Goal: Task Accomplishment & Management: Complete application form

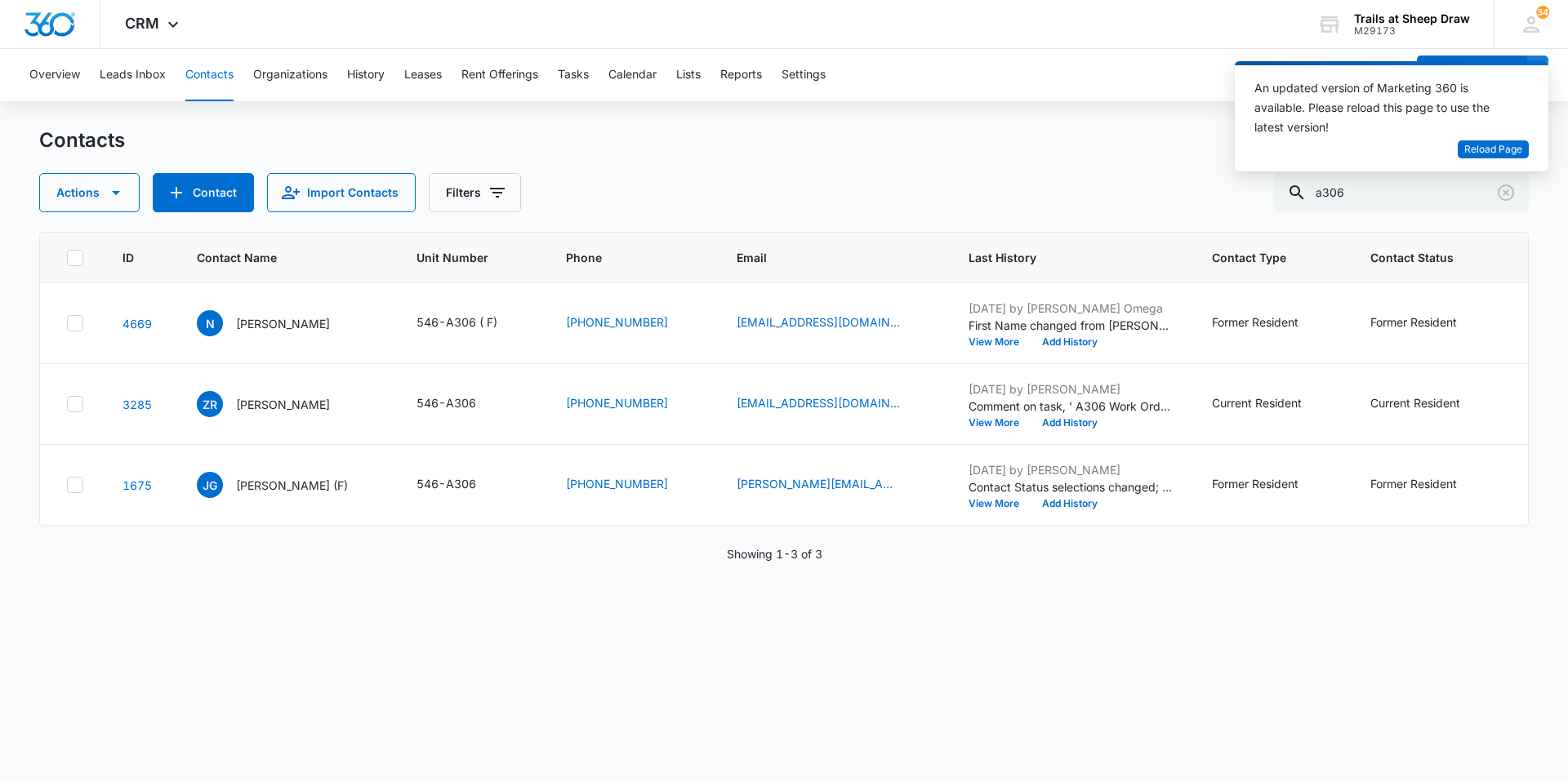
click at [219, 79] on button "Contacts" at bounding box center [209, 75] width 48 height 52
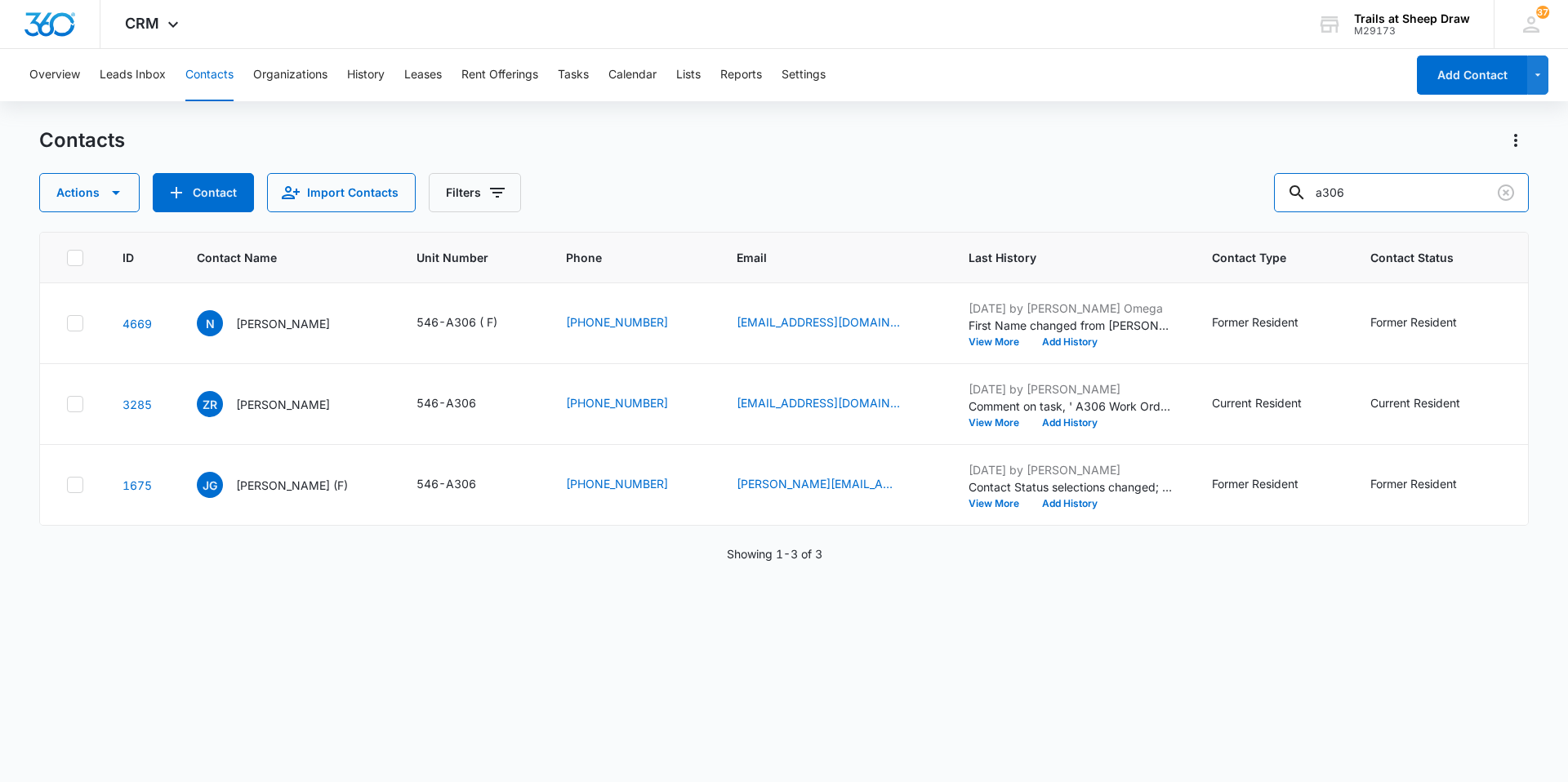
drag, startPoint x: 1400, startPoint y: 200, endPoint x: 1274, endPoint y: 194, distance: 126.1
click at [1279, 191] on div "Actions Contact Import Contacts Filters a306" at bounding box center [784, 192] width 1489 height 39
type input "g201"
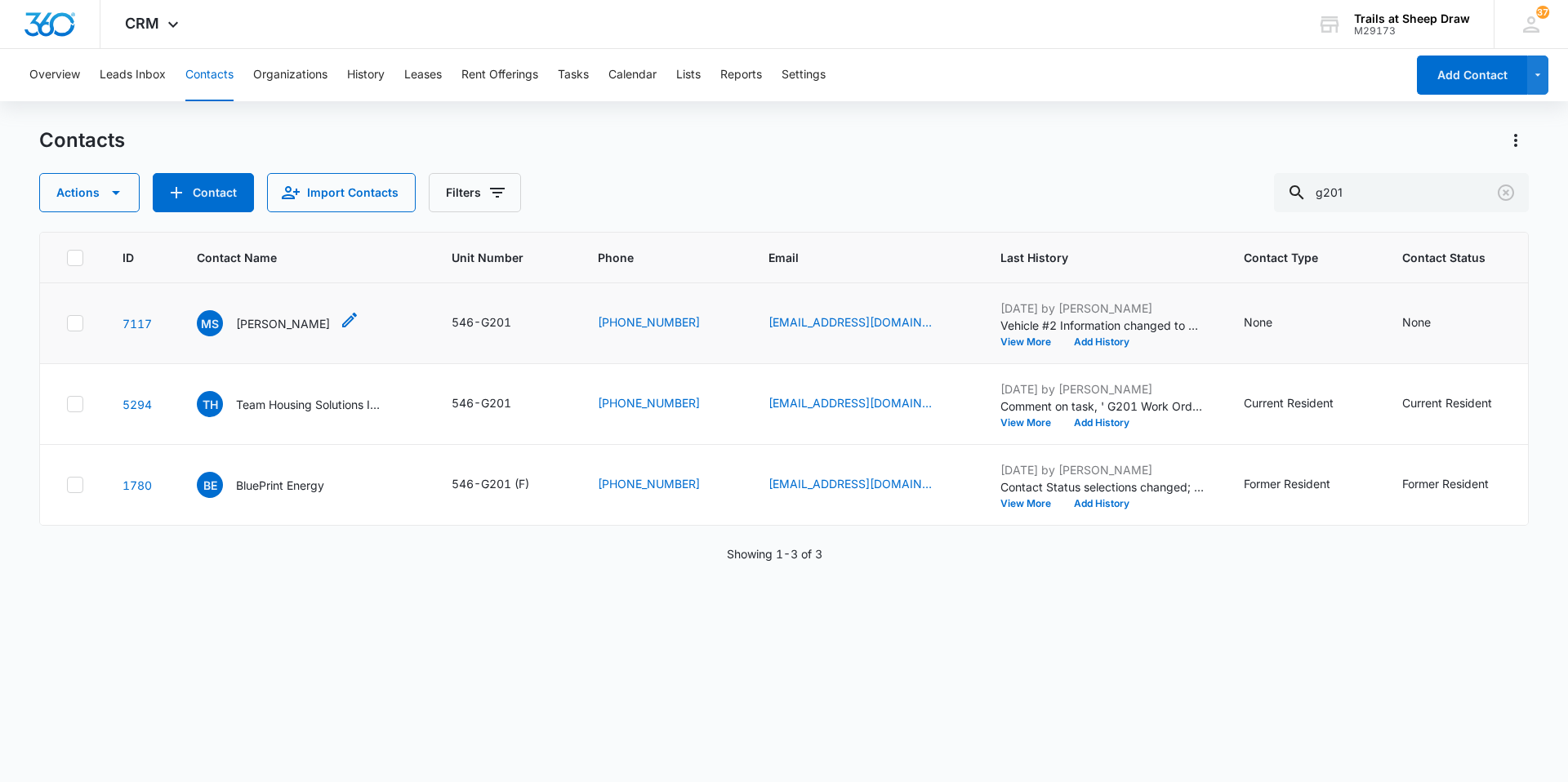
click at [295, 318] on p "[PERSON_NAME]" at bounding box center [283, 324] width 94 height 17
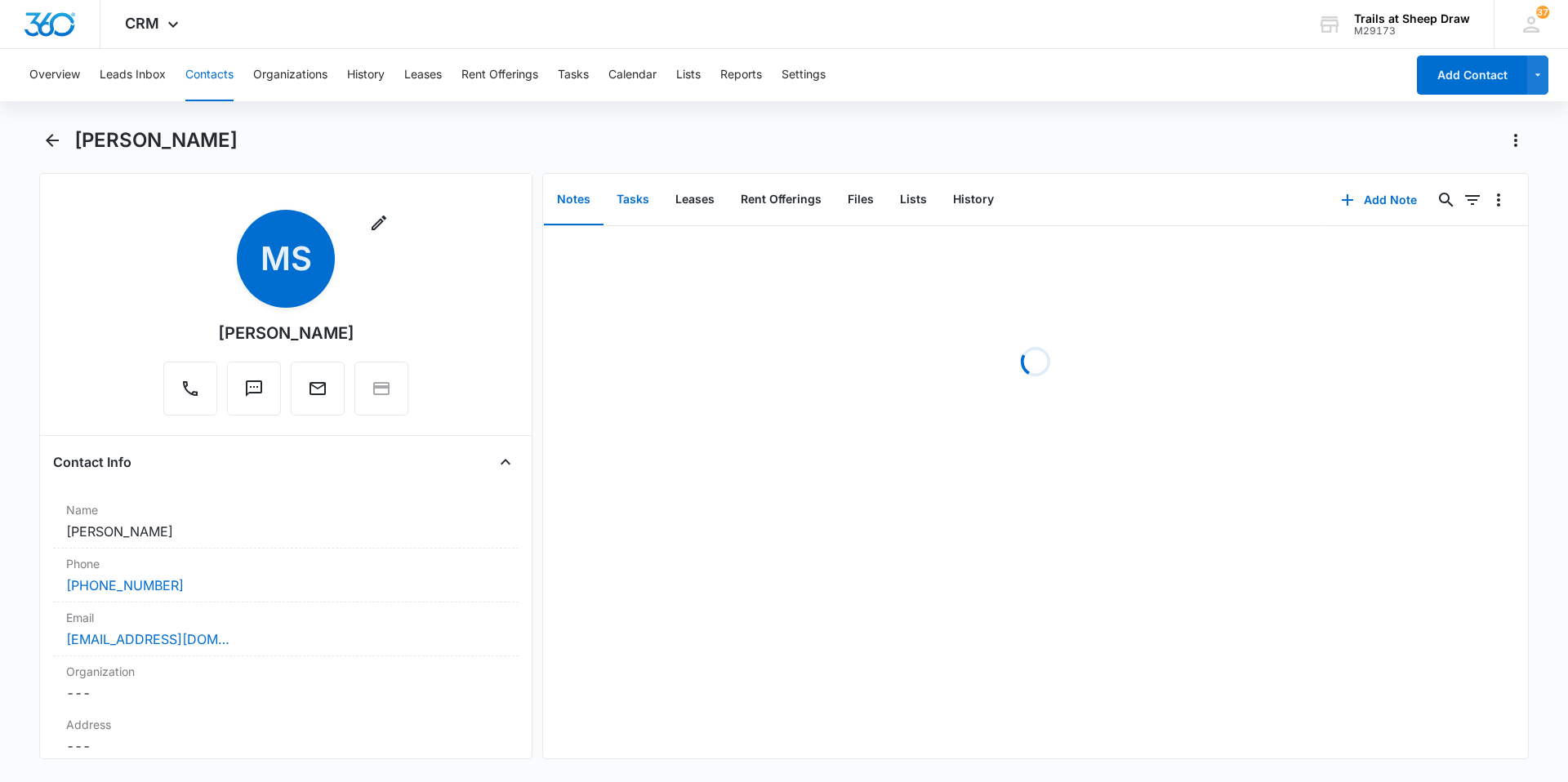
click at [645, 196] on button "Tasks" at bounding box center [633, 199] width 59 height 50
click at [635, 256] on p "G201 Work Order" at bounding box center [610, 252] width 102 height 17
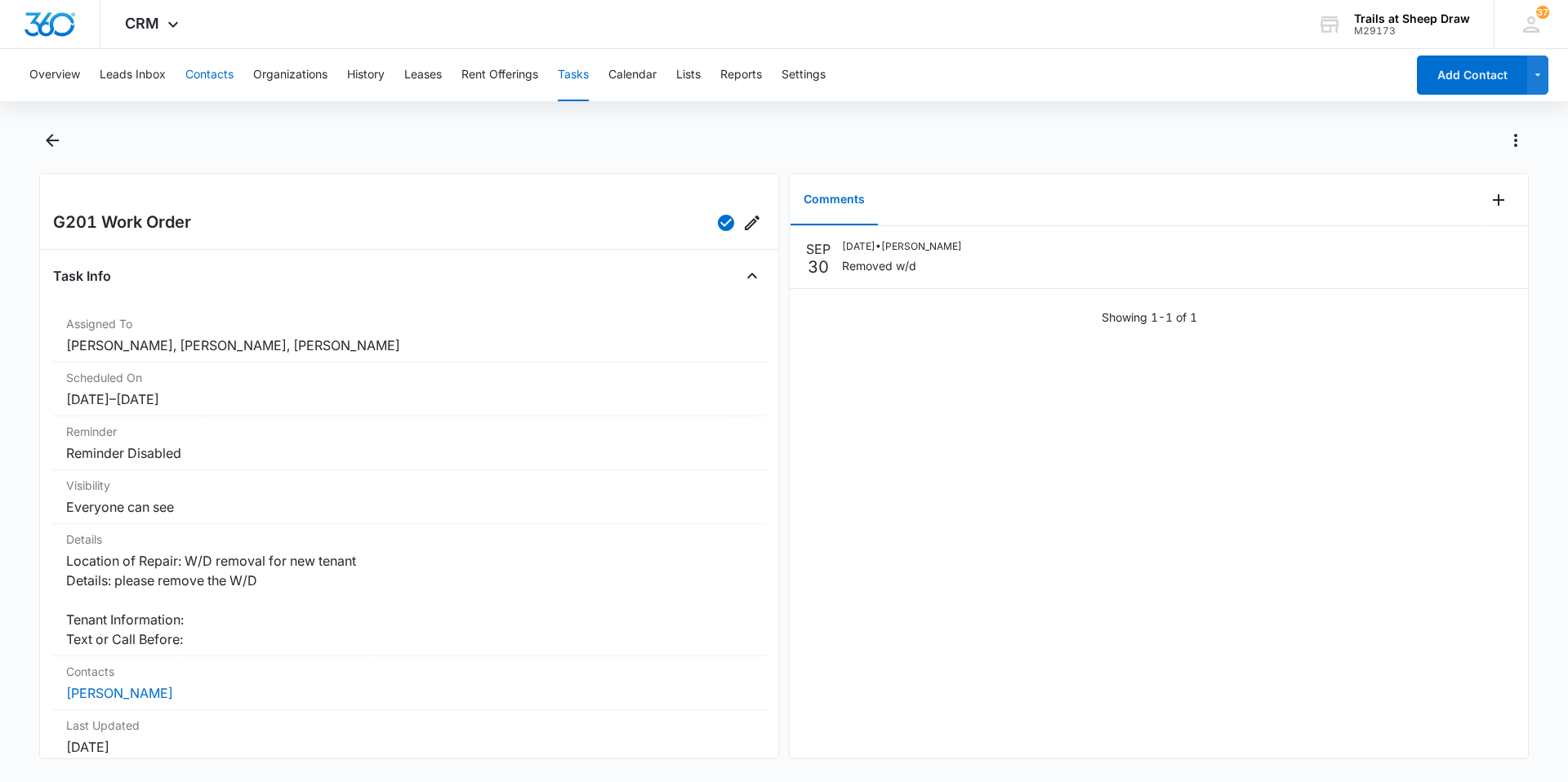
click at [219, 75] on button "Contacts" at bounding box center [209, 75] width 48 height 52
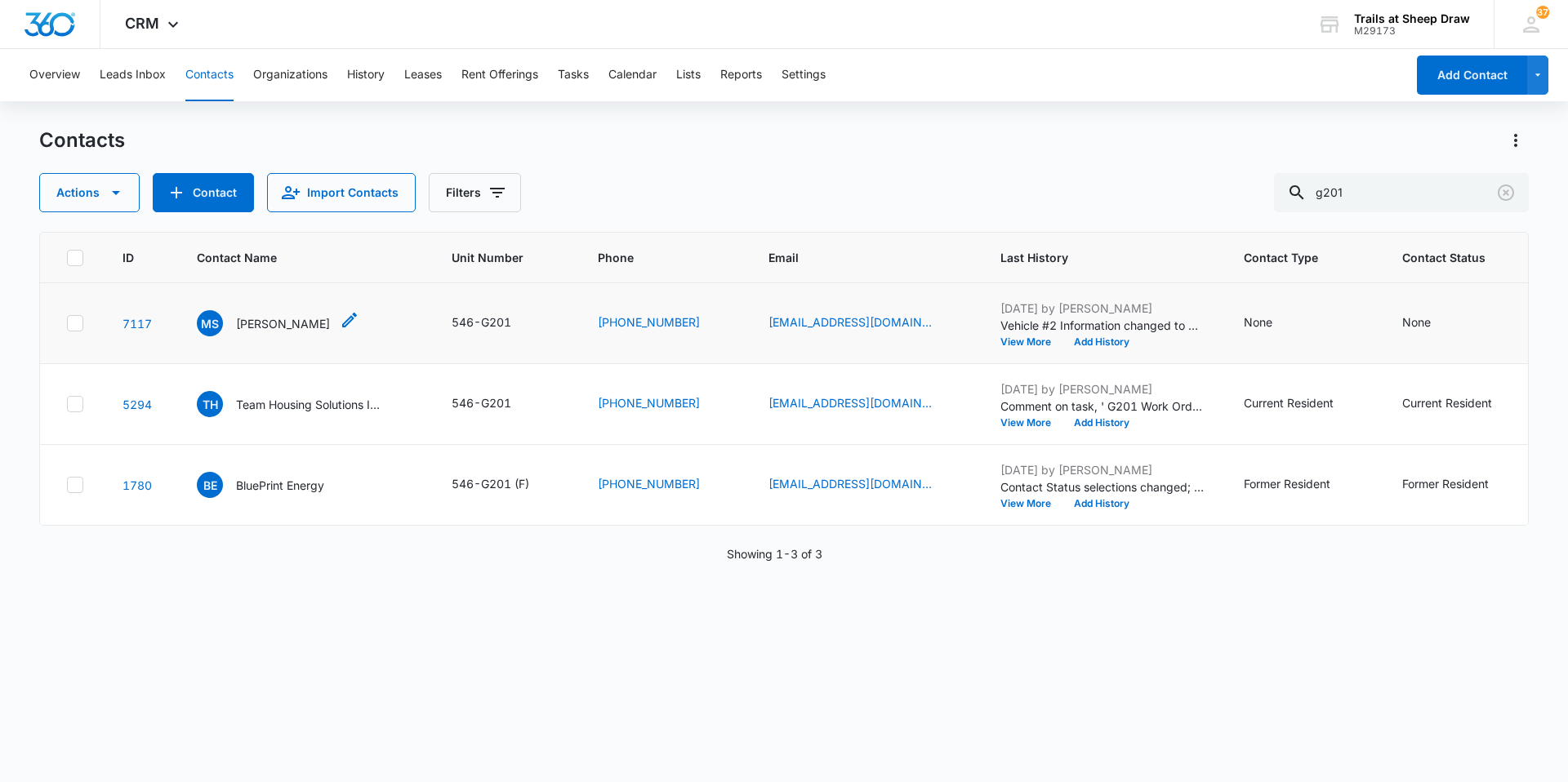
click at [285, 328] on p "[PERSON_NAME]" at bounding box center [283, 324] width 94 height 17
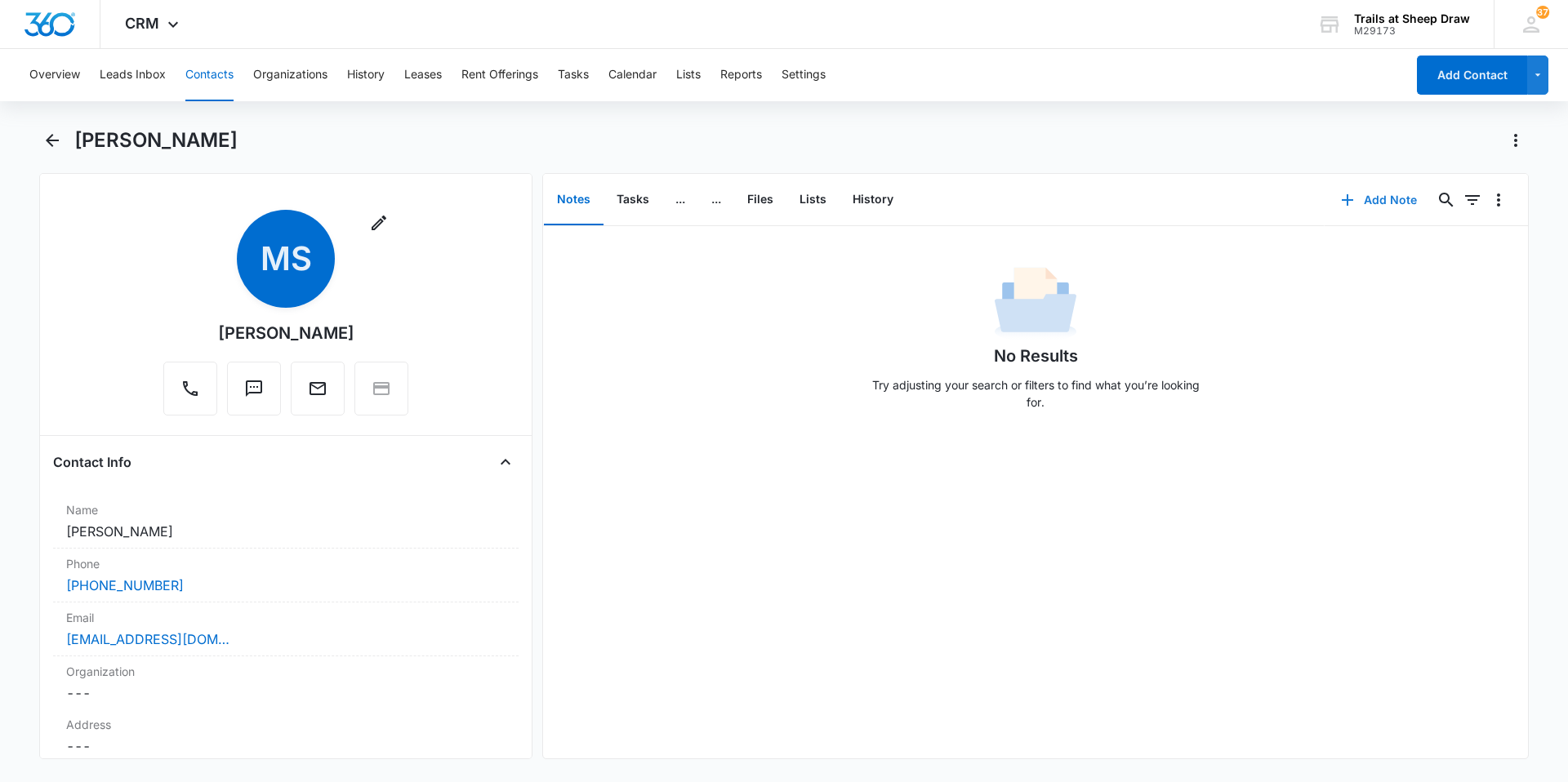
click at [1373, 201] on button "Add Note" at bounding box center [1378, 199] width 109 height 39
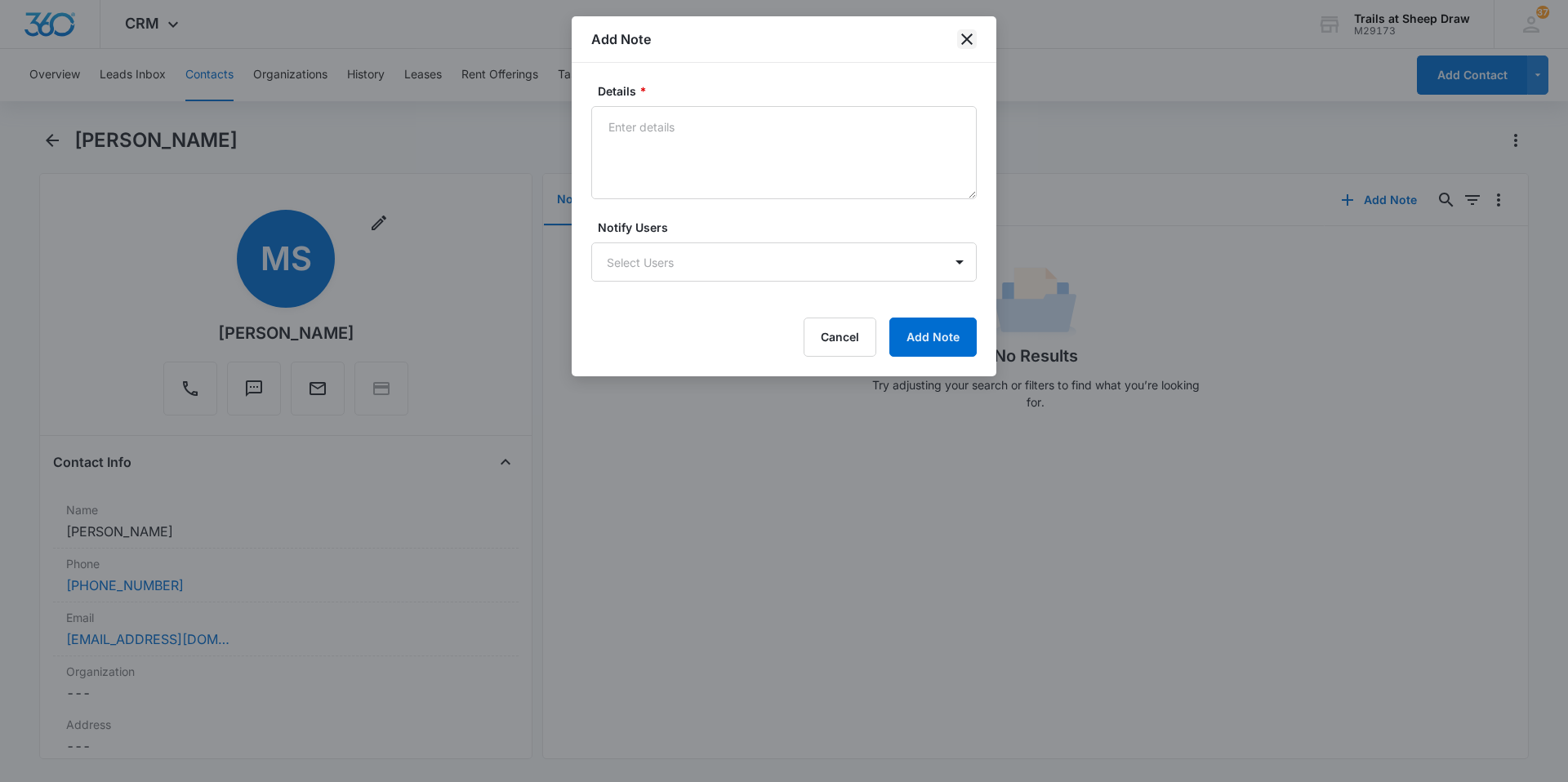
click at [969, 38] on icon "close" at bounding box center [967, 39] width 12 height 12
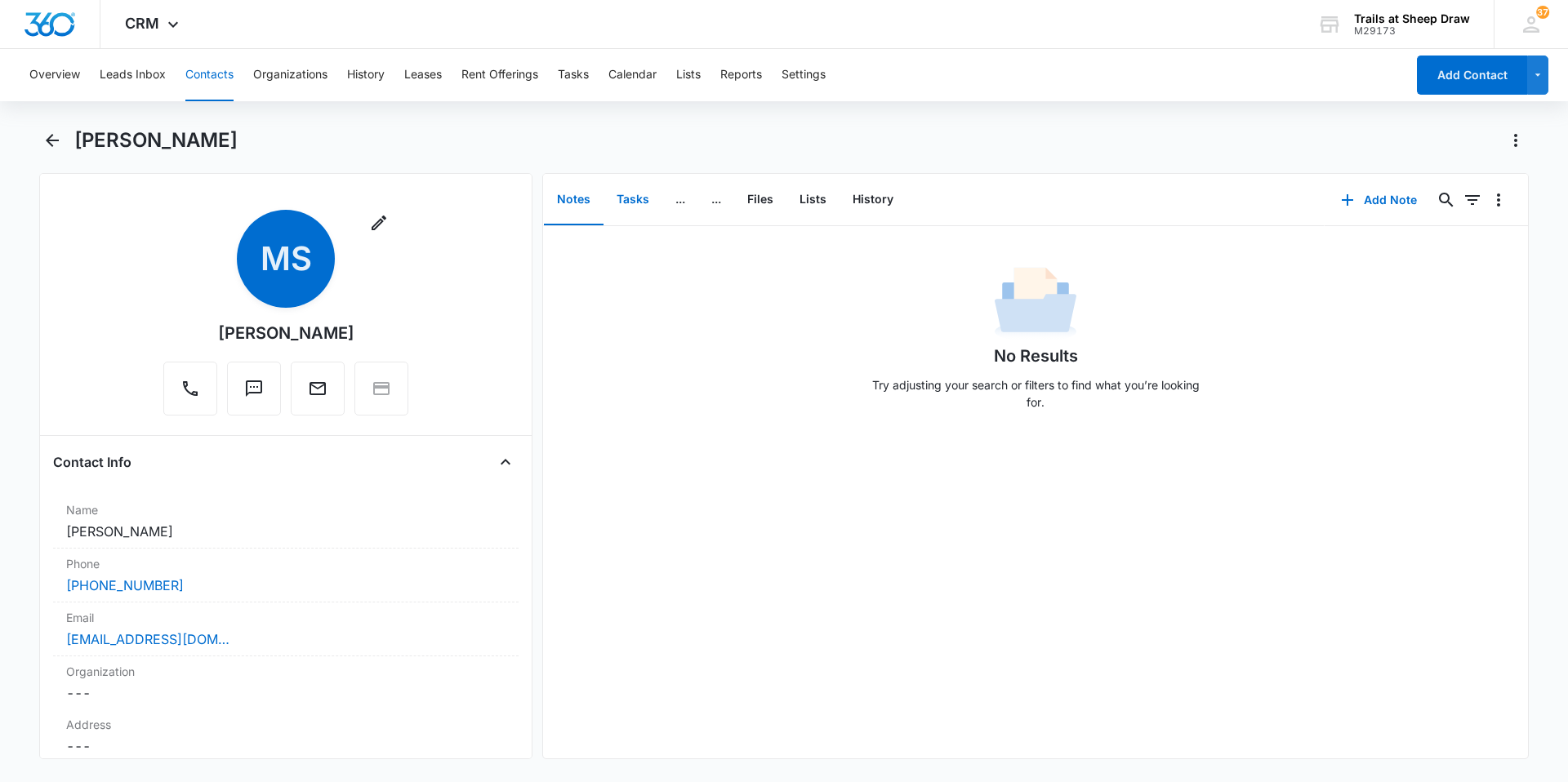
click at [644, 189] on button "Tasks" at bounding box center [633, 199] width 59 height 50
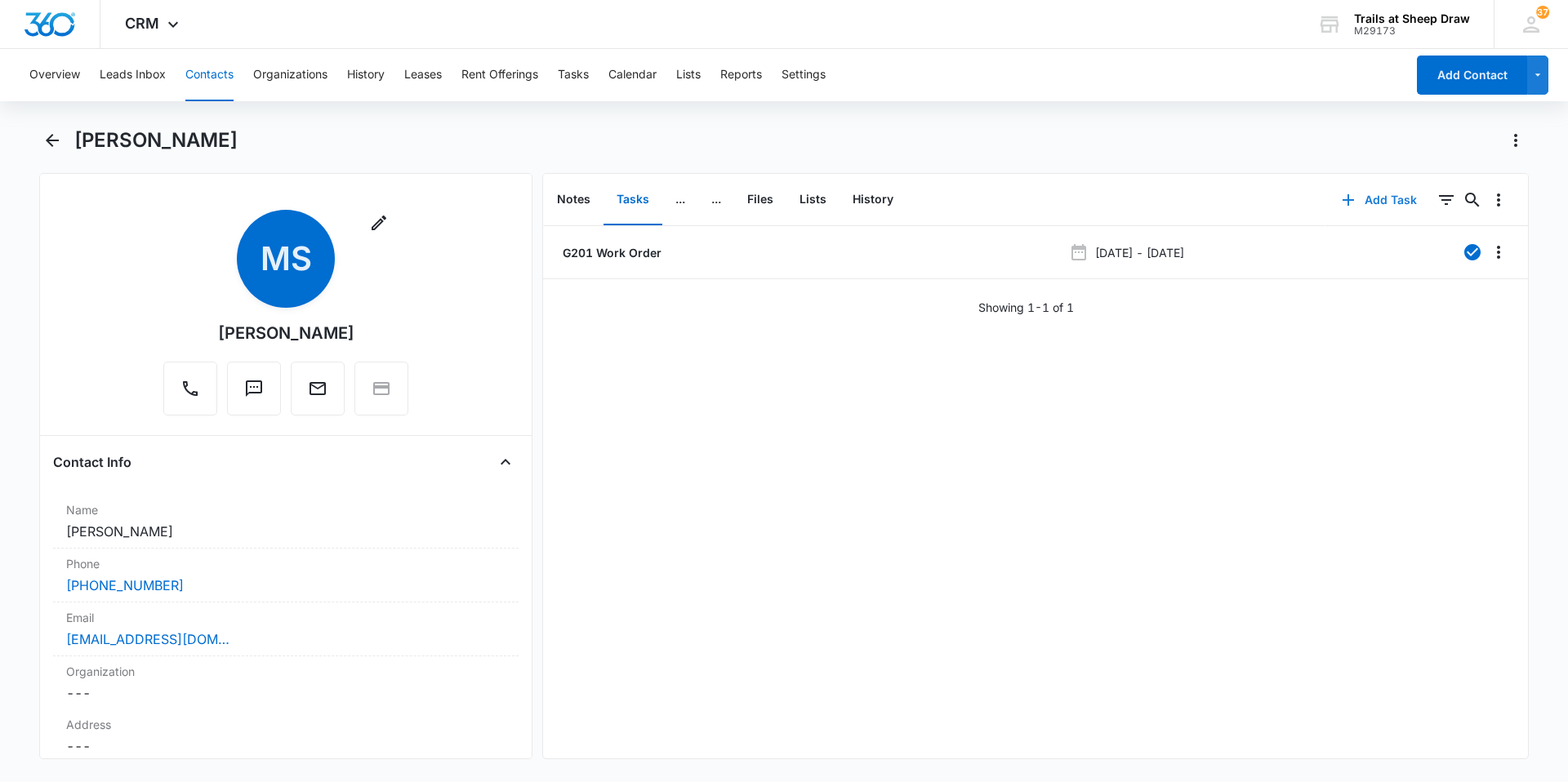
click at [1378, 204] on button "Add Task" at bounding box center [1378, 199] width 108 height 39
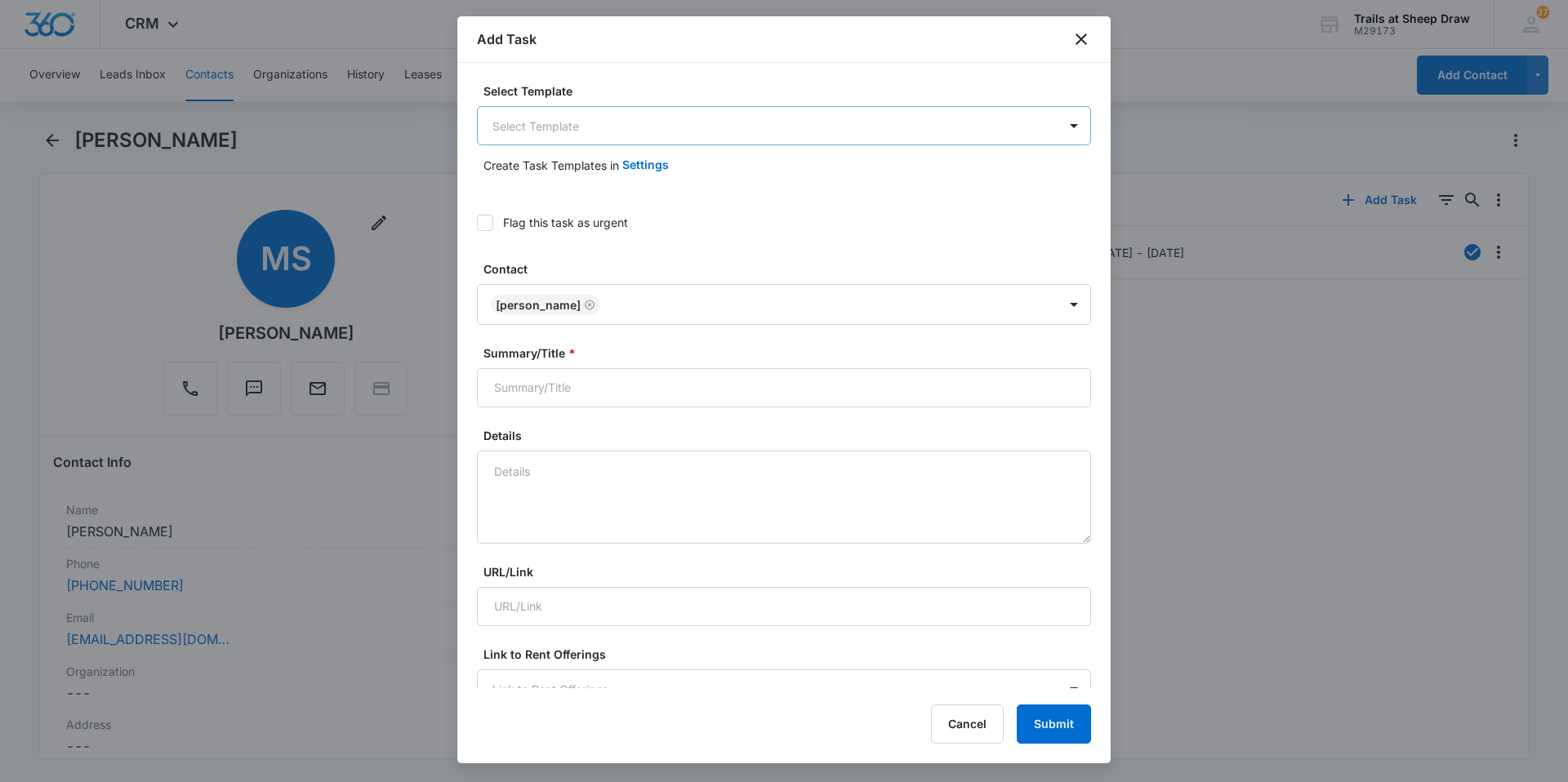
click at [587, 124] on body "CRM Apps Reputation Websites Forms CRM Email Social Content Ads Intelligence Fi…" at bounding box center [784, 391] width 1568 height 782
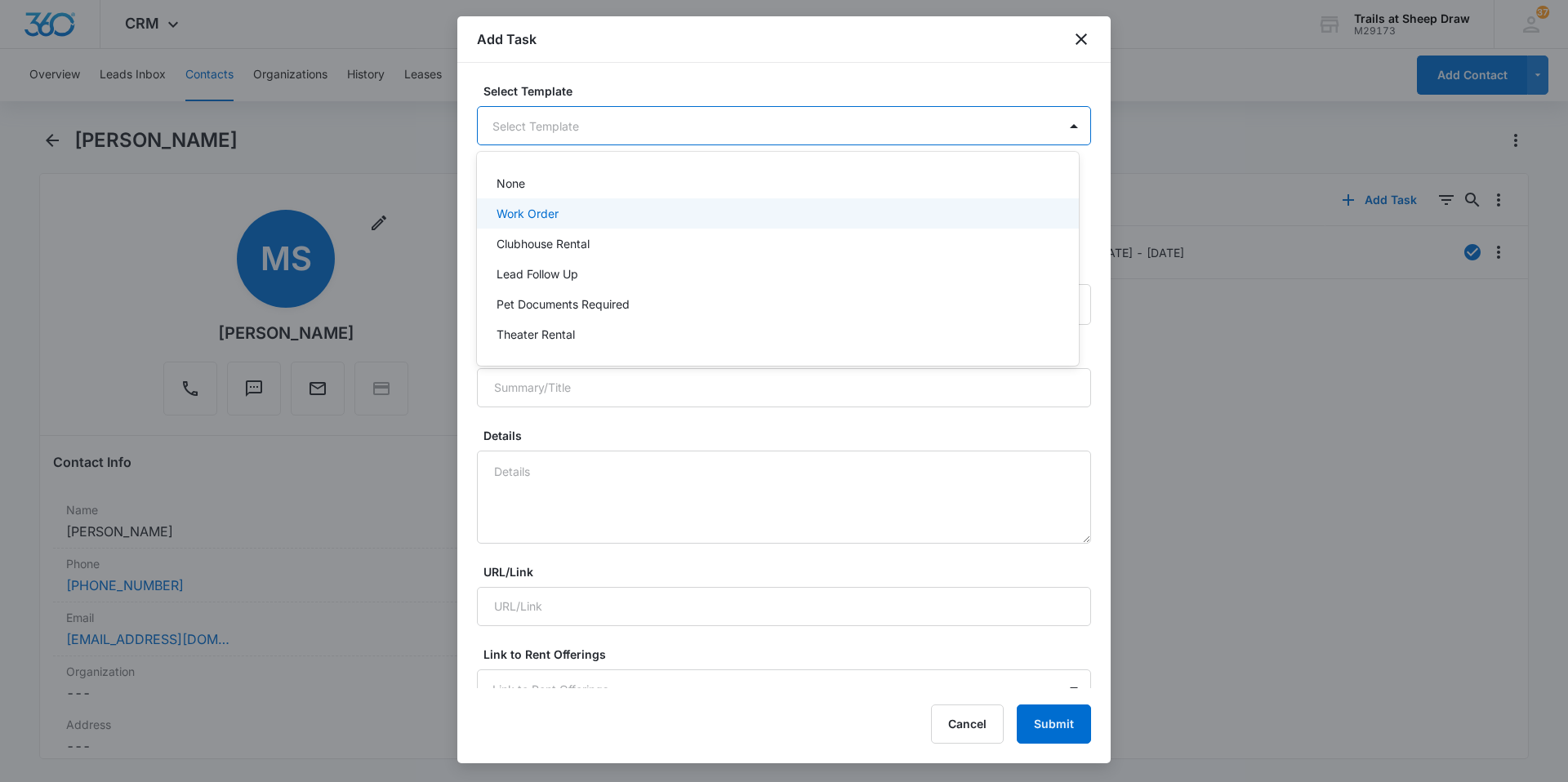
click at [536, 212] on p "Work Order" at bounding box center [527, 213] width 62 height 17
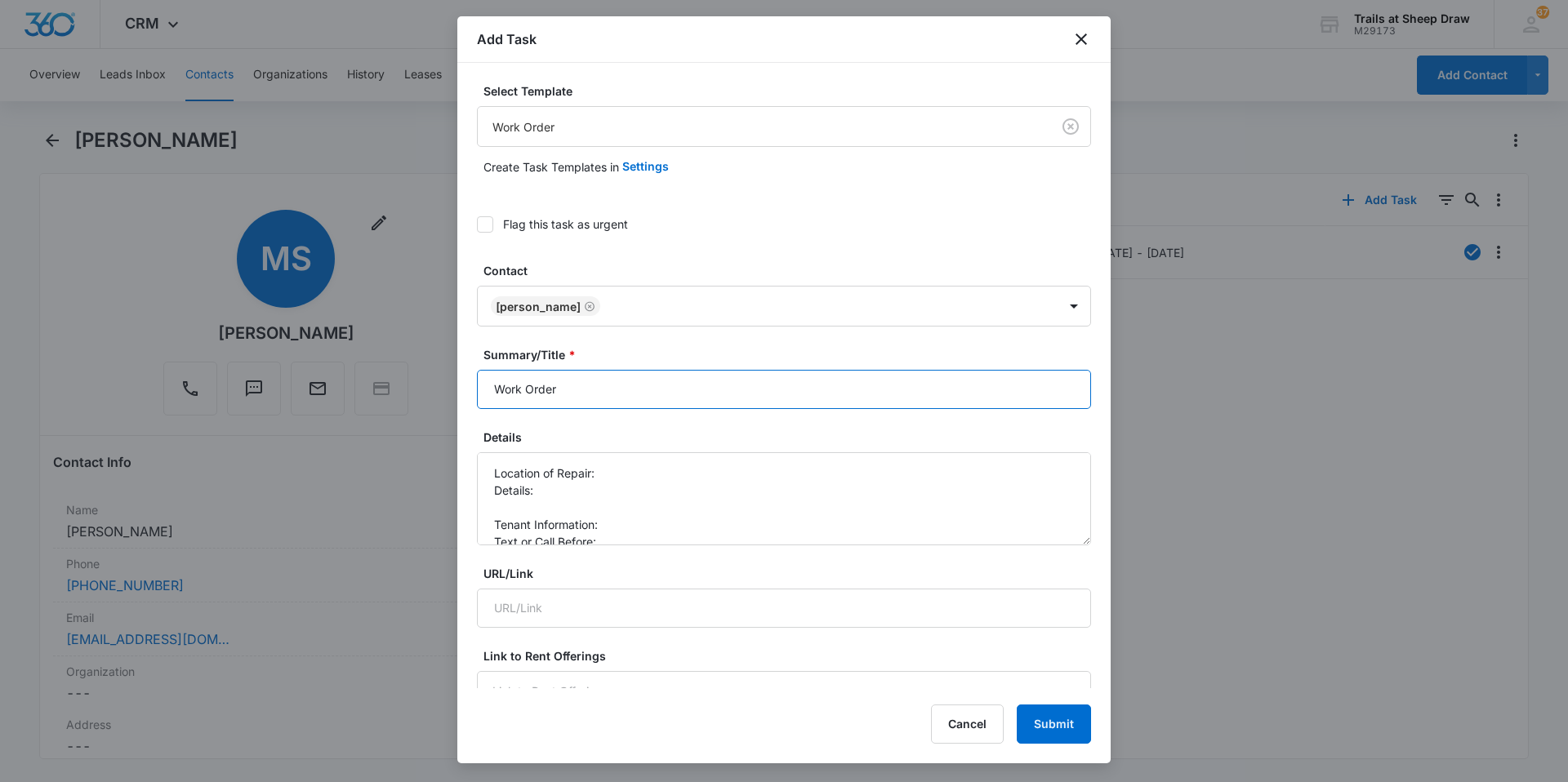
click at [484, 387] on input "Work Order" at bounding box center [784, 389] width 614 height 39
type input "G201 Work Order"
click at [646, 473] on textarea "Location of Repair: Details: Tenant Information: Text or Call Before:" at bounding box center [784, 498] width 614 height 93
click at [525, 509] on textarea "Location of Repair: Bathroom Details: Tenant Information: Text or Call Before:" at bounding box center [784, 498] width 614 height 93
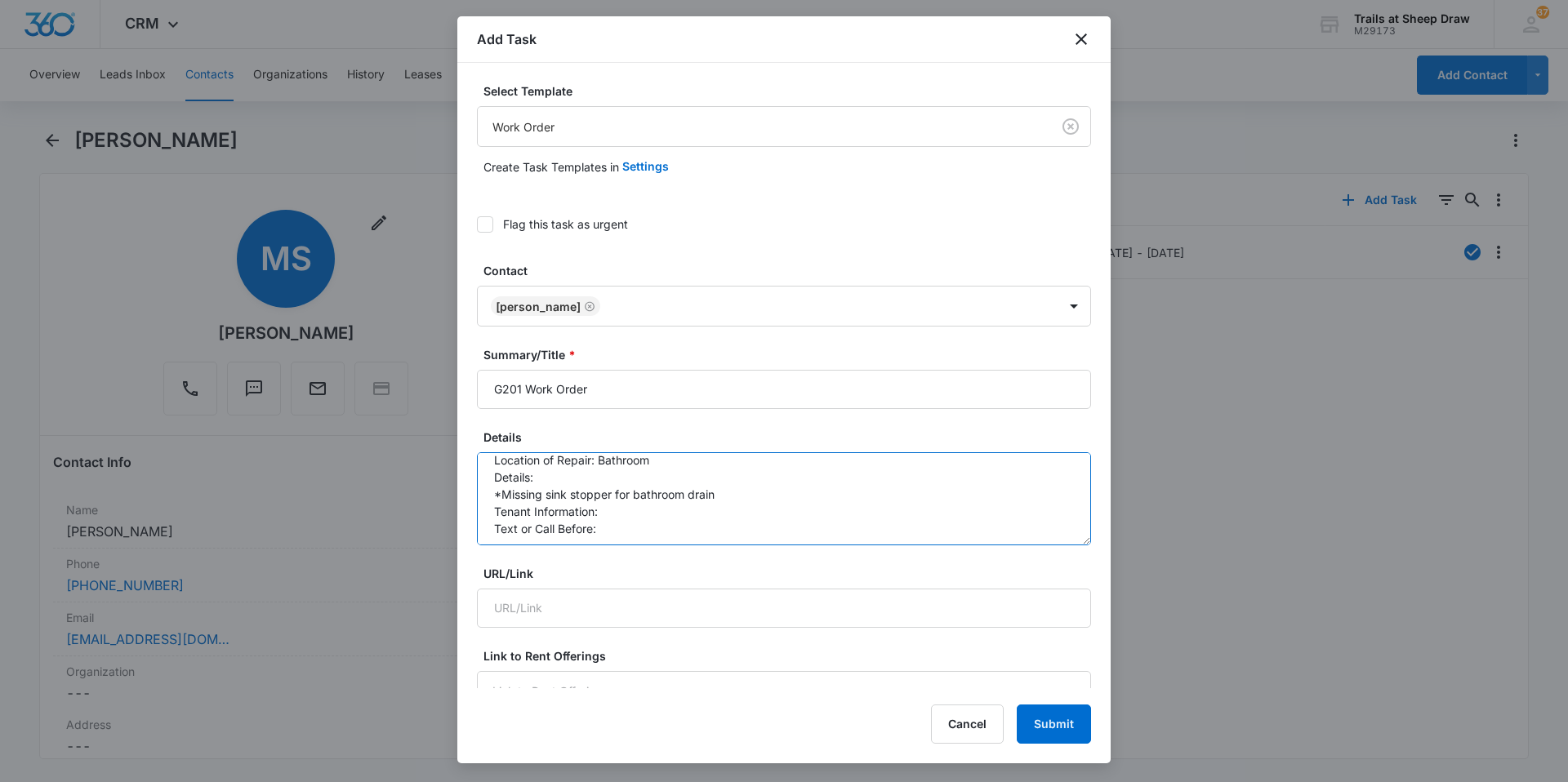
scroll to position [17, 0]
click at [678, 496] on textarea "Location of Repair: Bathroom Details: *Missing sink stopper for bathroom drain …" at bounding box center [784, 498] width 614 height 93
click at [678, 503] on textarea "Location of Repair: Bathroom Details: *Missing sink stopper for bathroom drain …" at bounding box center [784, 498] width 614 height 93
click at [663, 531] on textarea "Location of Repair: Bathroom Details: *Missing sink stopper for bathroom drain …" at bounding box center [784, 498] width 614 height 93
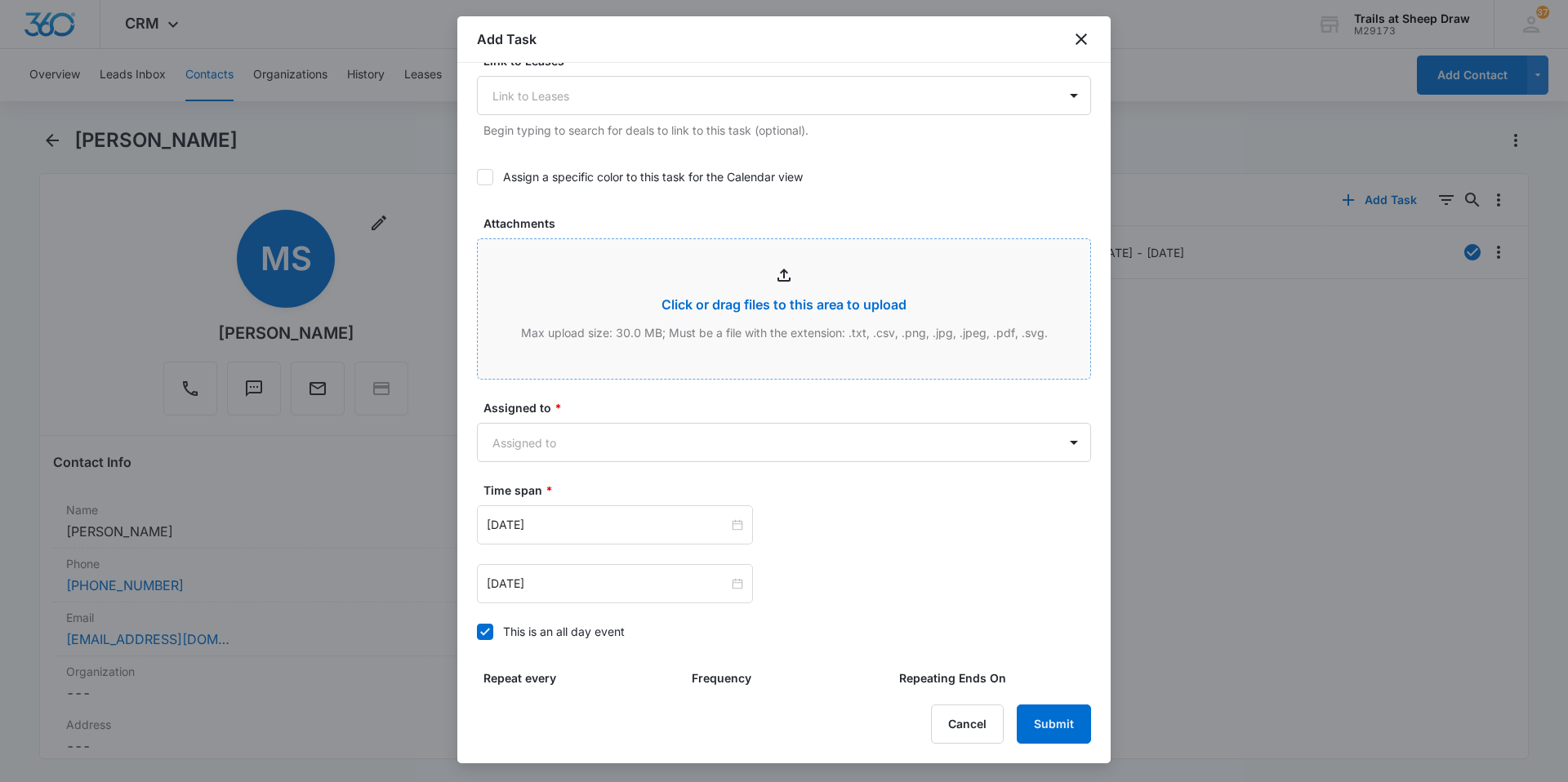
scroll to position [816, 0]
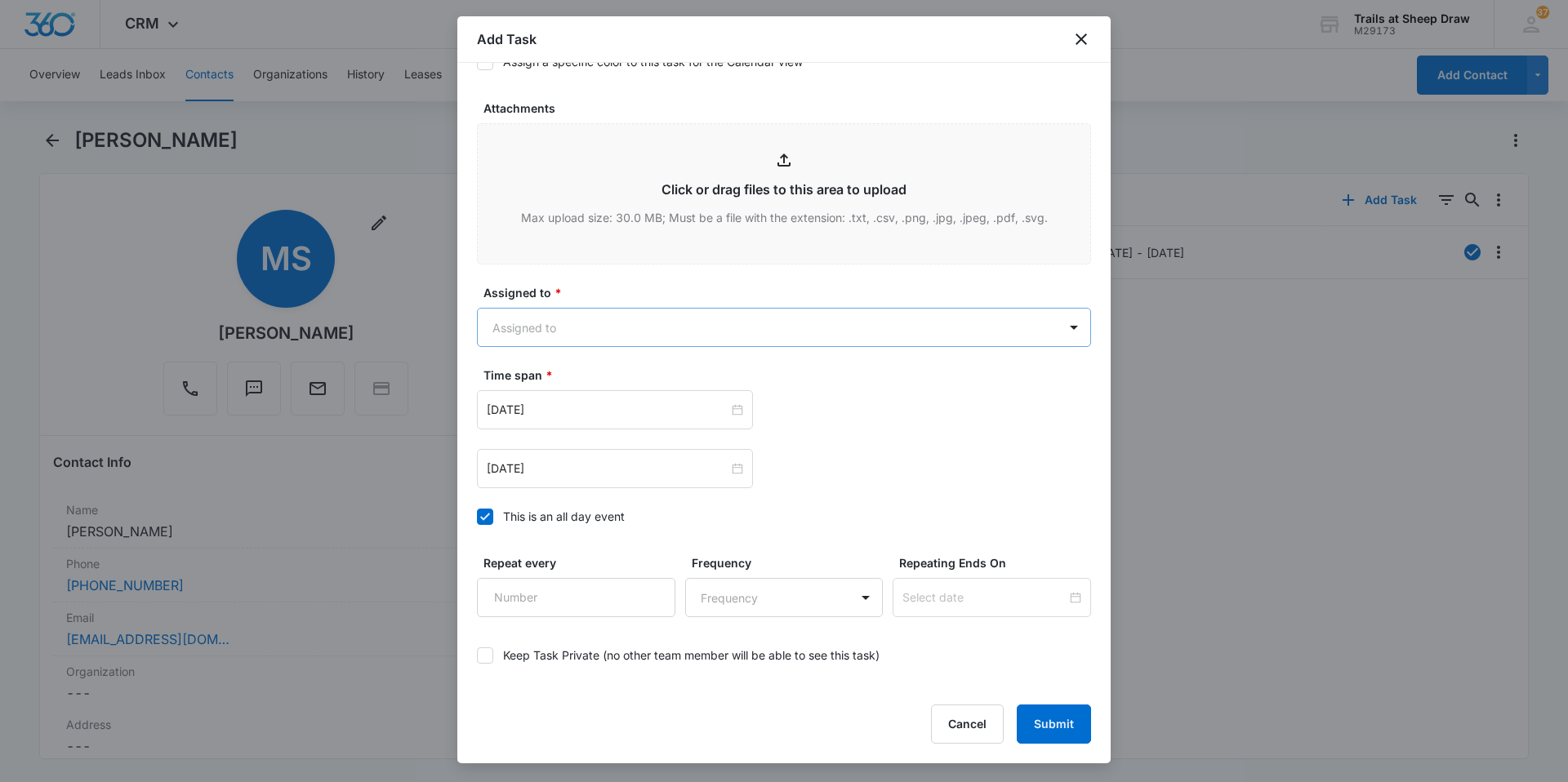
type textarea "Location of Repair: Bathroom Details: *Missing sink stopper for bathroom drain …"
click at [606, 328] on body "CRM Apps Reputation Websites Forms CRM Email Social Content Ads Intelligence Fi…" at bounding box center [784, 391] width 1568 height 782
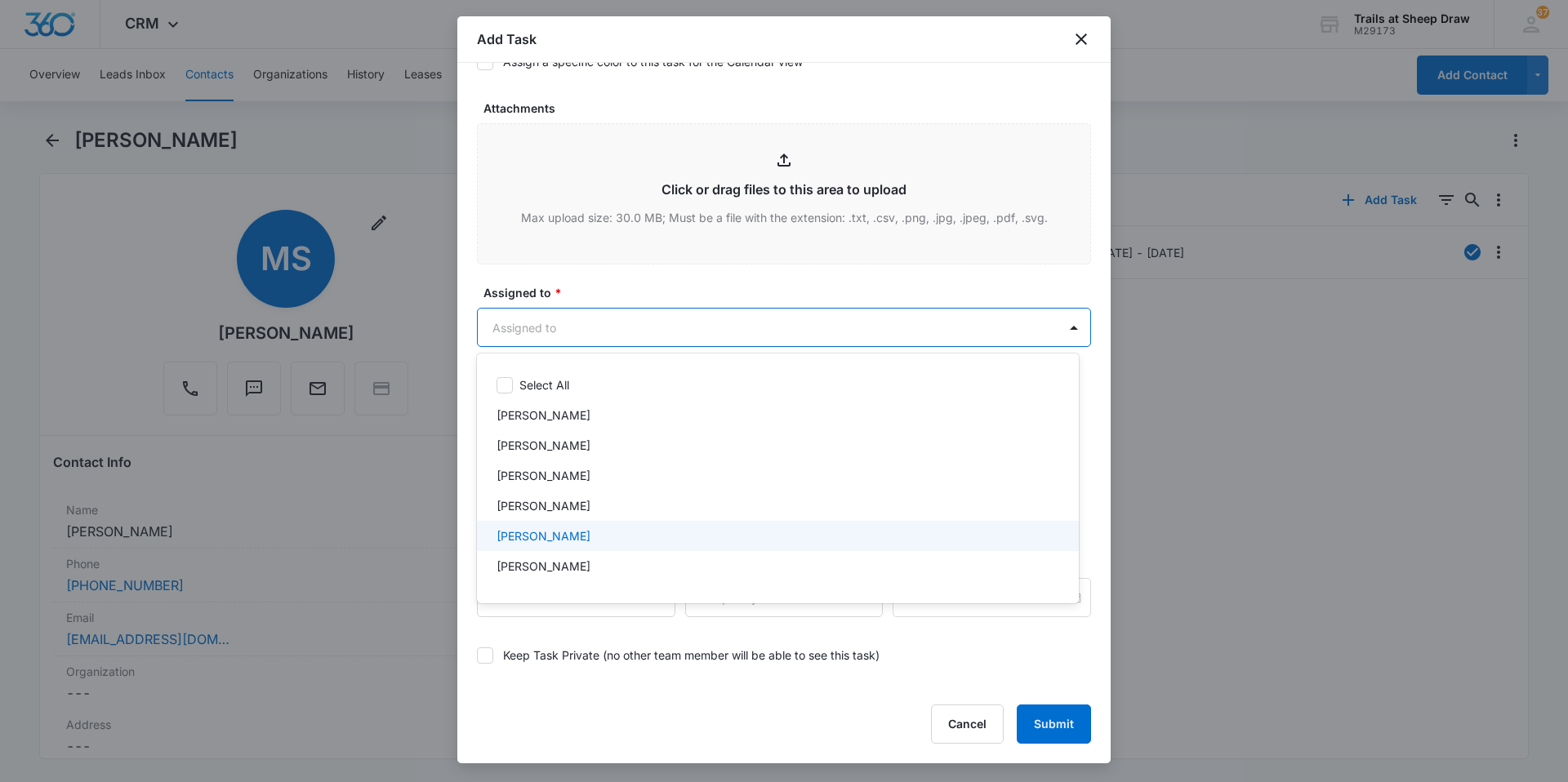
click at [546, 536] on p "[PERSON_NAME]" at bounding box center [543, 536] width 94 height 17
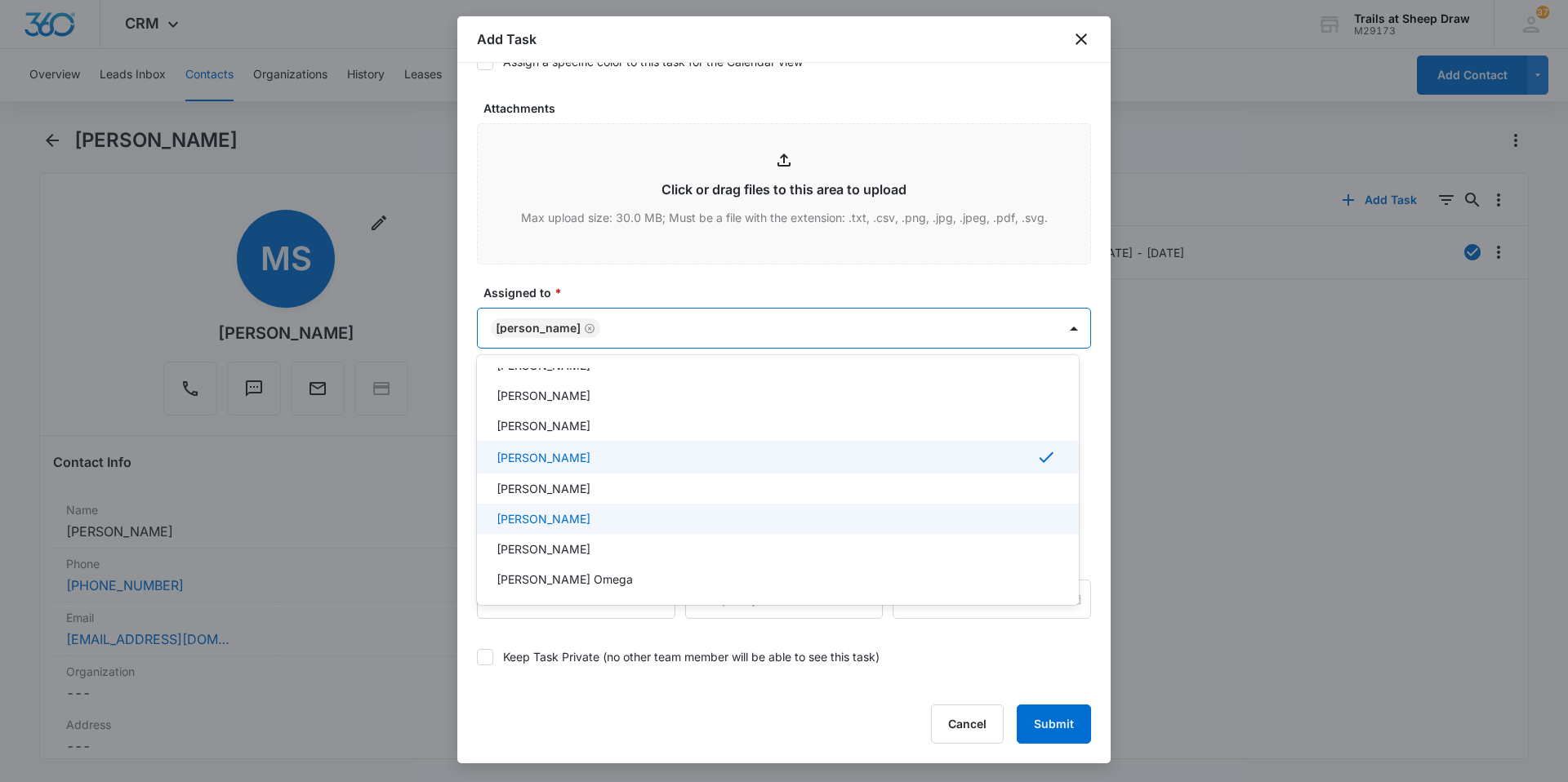
click at [561, 521] on p "[PERSON_NAME]" at bounding box center [543, 519] width 94 height 17
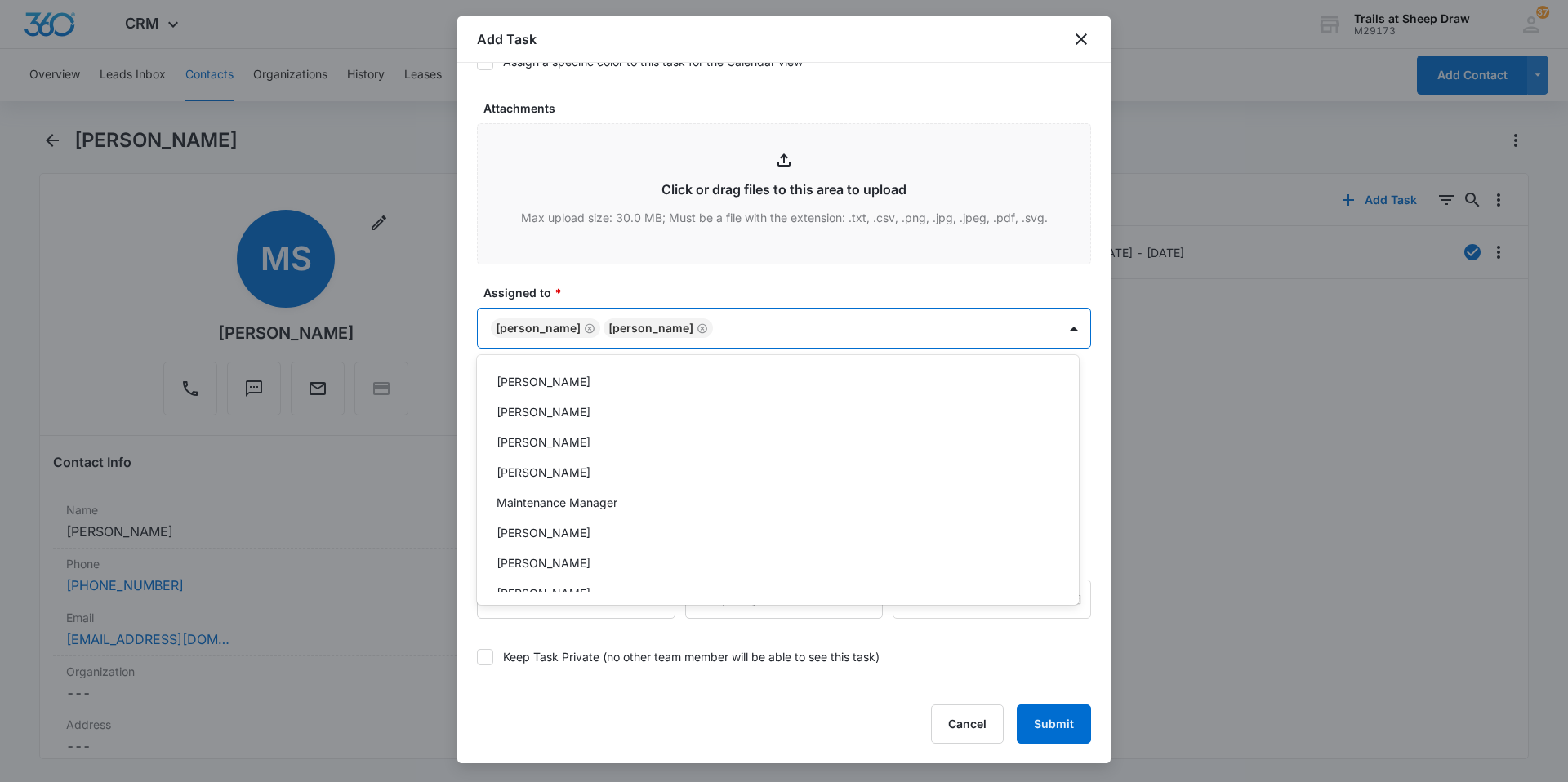
scroll to position [391, 0]
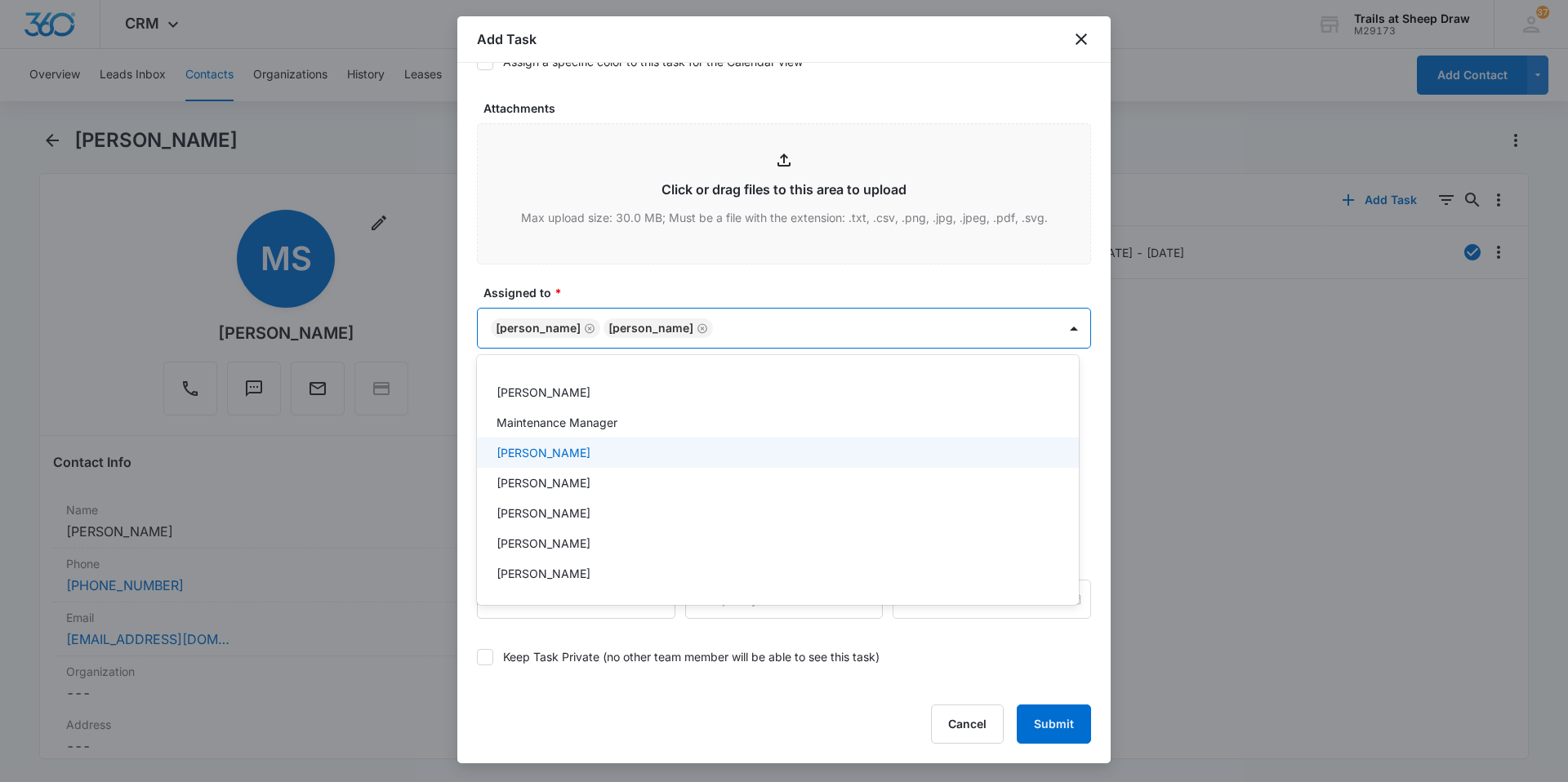
click at [571, 460] on p "[PERSON_NAME]" at bounding box center [543, 453] width 94 height 17
click at [963, 320] on div at bounding box center [784, 391] width 1568 height 782
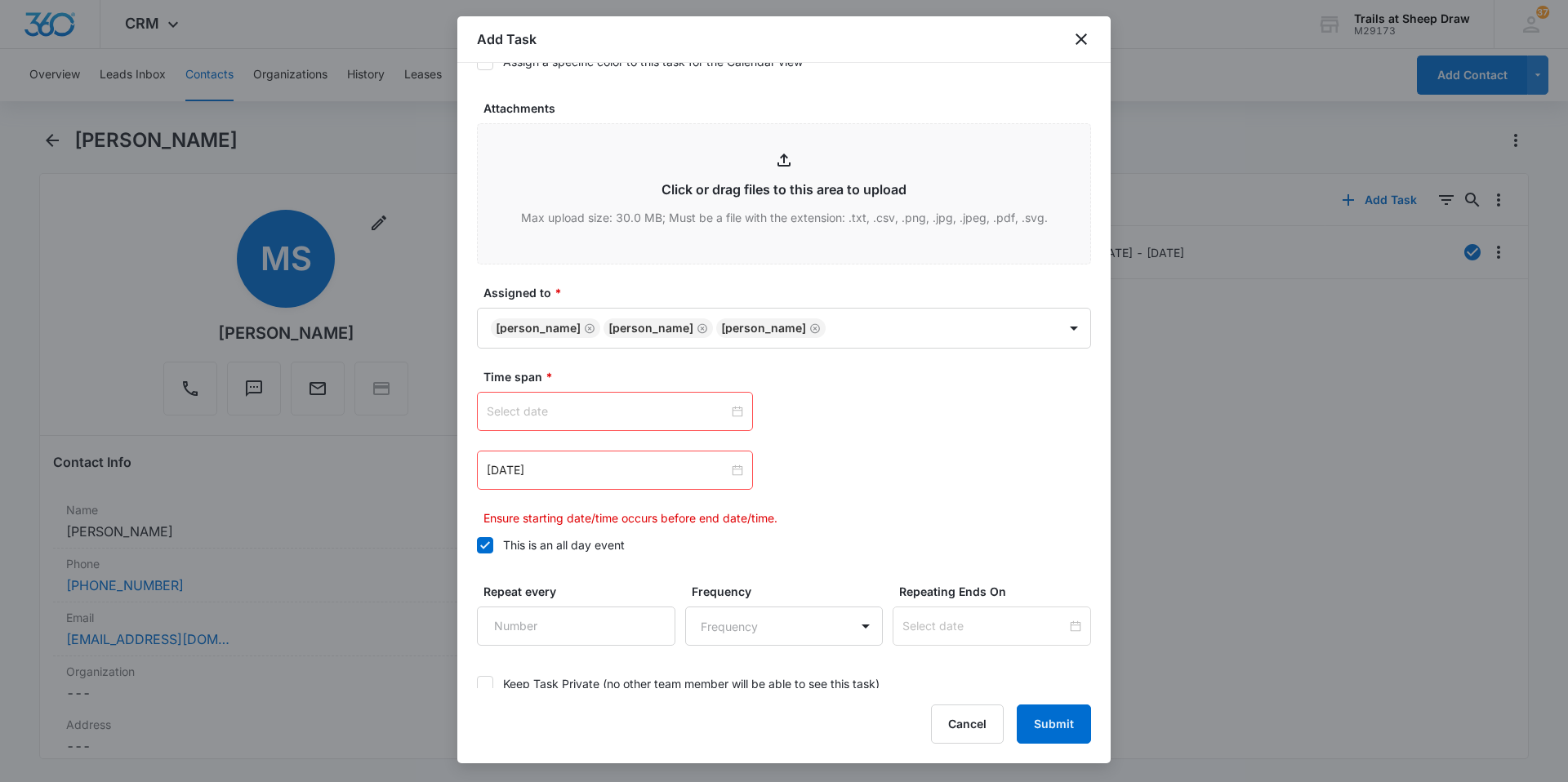
click at [731, 410] on div at bounding box center [615, 411] width 257 height 18
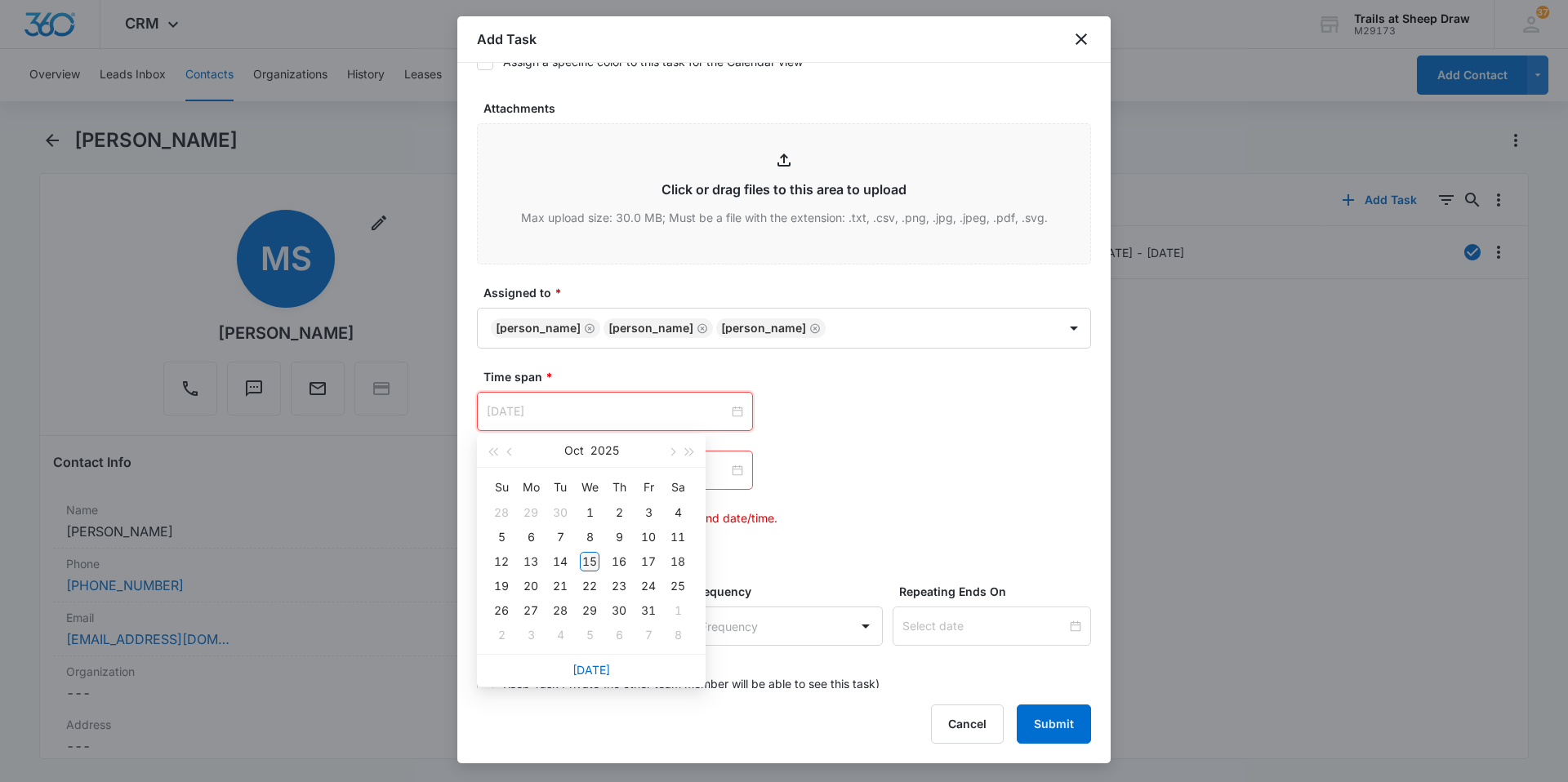
type input "[DATE]"
click at [589, 567] on div "15" at bounding box center [589, 561] width 19 height 19
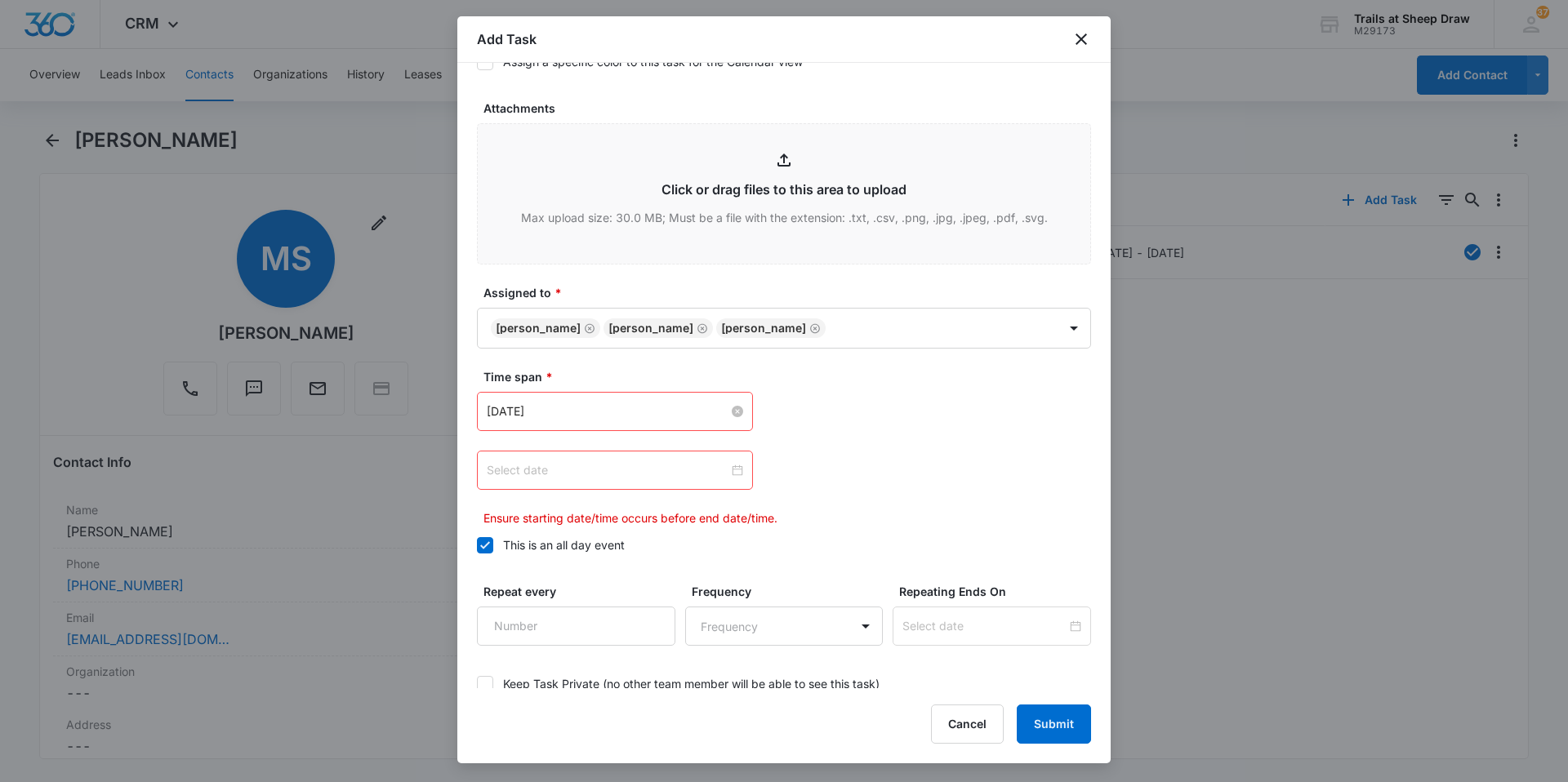
click at [729, 474] on div at bounding box center [615, 469] width 257 height 18
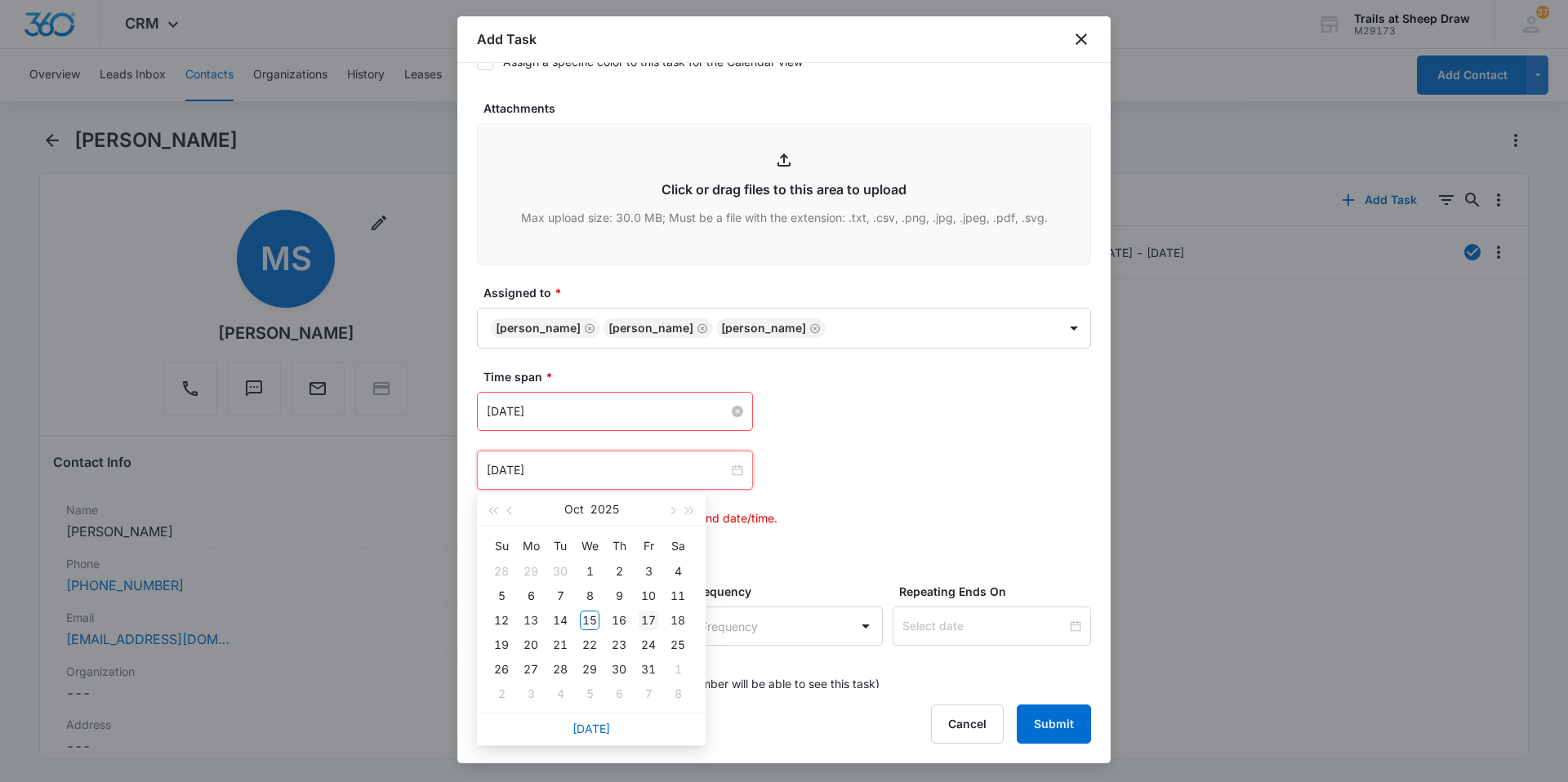
type input "[DATE]"
click at [646, 623] on div "17" at bounding box center [647, 619] width 19 height 19
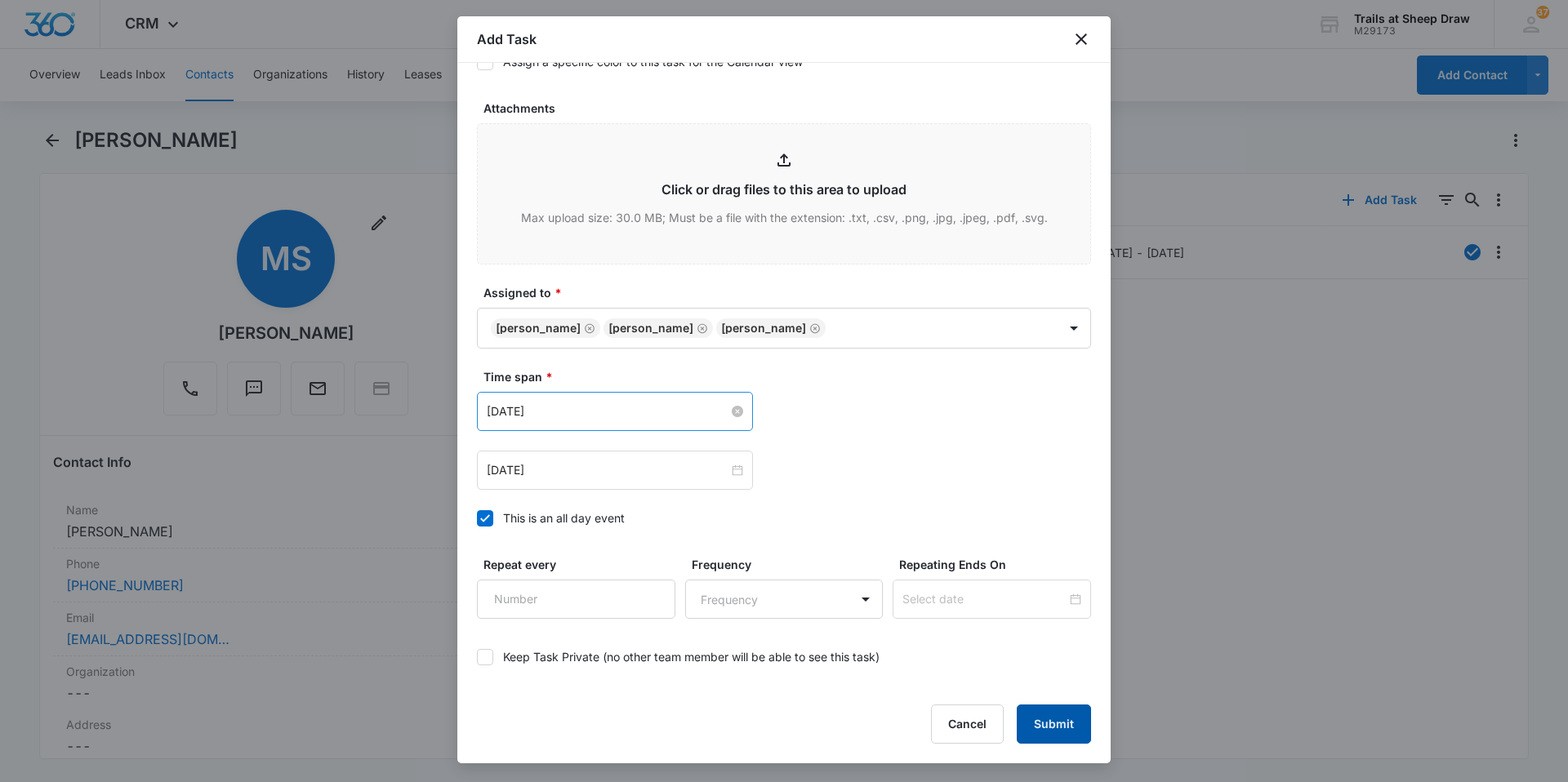
click at [1062, 738] on button "Submit" at bounding box center [1053, 723] width 75 height 39
